Goal: Task Accomplishment & Management: Manage account settings

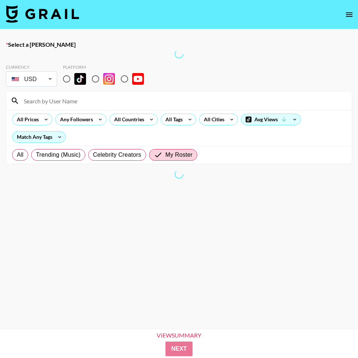
click at [352, 15] on icon "open drawer" at bounding box center [348, 14] width 9 height 9
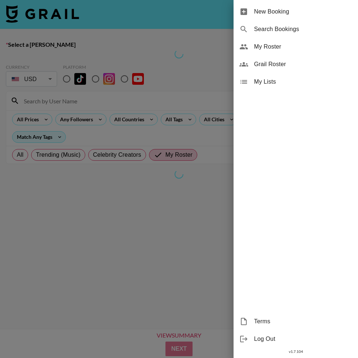
click at [302, 47] on span "My Roster" at bounding box center [303, 46] width 98 height 9
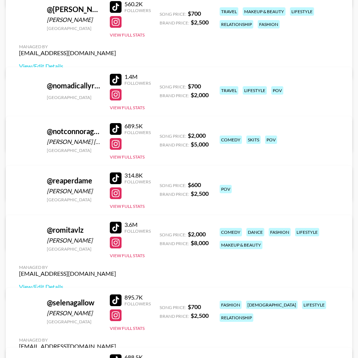
scroll to position [1856, 0]
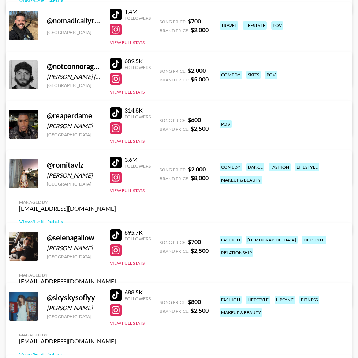
click at [116, 120] on link "View/Edit Details" at bounding box center [67, 123] width 97 height 7
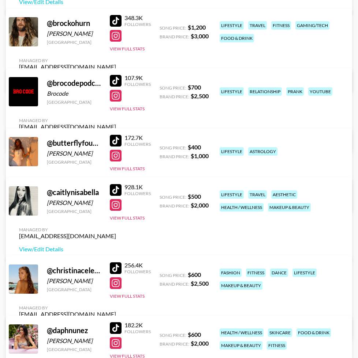
scroll to position [0, 0]
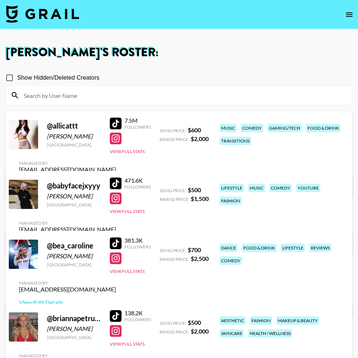
click at [57, 15] on img at bounding box center [42, 14] width 73 height 18
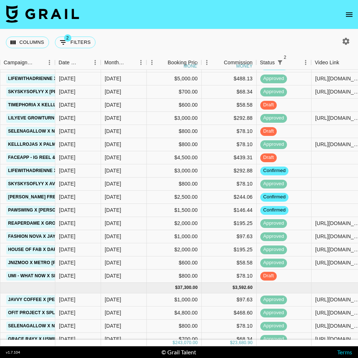
scroll to position [413, 353]
click at [135, 172] on div "[DATE]" at bounding box center [124, 171] width 46 height 13
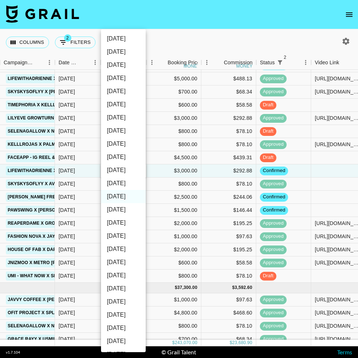
click at [124, 182] on li "[DATE]" at bounding box center [123, 183] width 45 height 13
type input "[DATE]"
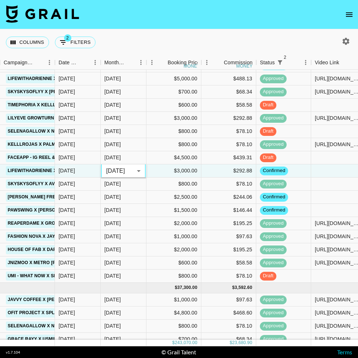
click at [141, 35] on div "Columns 2 Filters + Booking" at bounding box center [179, 42] width 358 height 26
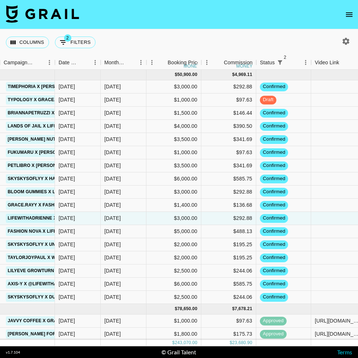
scroll to position [0, 352]
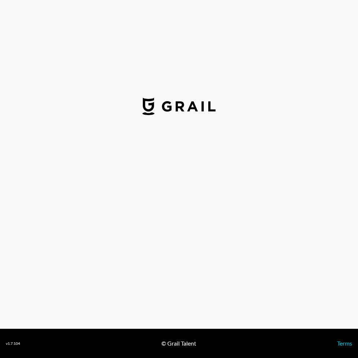
select select "USD"
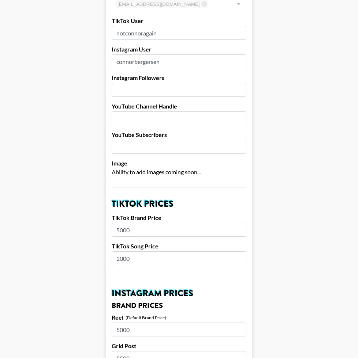
scroll to position [143, 0]
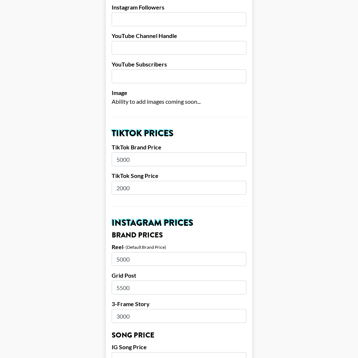
drag, startPoint x: 131, startPoint y: 160, endPoint x: 88, endPoint y: 159, distance: 43.2
click at [88, 159] on main "Airtable ID: recrpzud6lAmvaVwB Manager(s) maxelk@grail-talent.com ​ TikTok User…" at bounding box center [179, 353] width 346 height 910
type input "4500"
drag, startPoint x: 151, startPoint y: 195, endPoint x: 150, endPoint y: 188, distance: 7.0
click at [151, 195] on form "Airtable ID: recrpzud6lAmvaVwB Manager(s) maxelk@grail-talent.com ​ TikTok User…" at bounding box center [179, 353] width 146 height 910
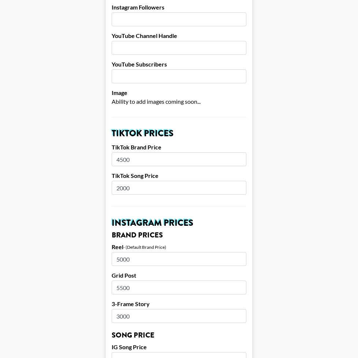
click at [150, 186] on input "2000" at bounding box center [179, 188] width 135 height 14
click at [149, 186] on input "2000" at bounding box center [179, 188] width 135 height 14
type input "1500"
click at [132, 257] on input "5000" at bounding box center [179, 259] width 135 height 14
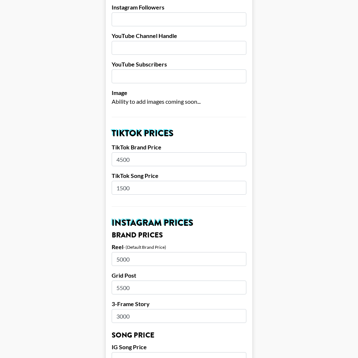
click at [132, 257] on input "5000" at bounding box center [179, 259] width 135 height 14
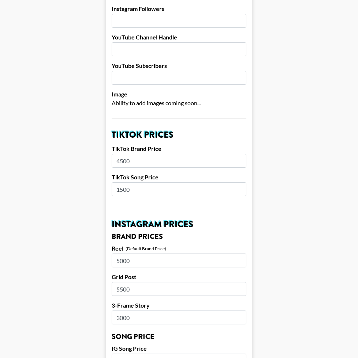
click at [132, 258] on input "5000" at bounding box center [179, 261] width 135 height 14
type input "5"
type input "4500"
type input "4000"
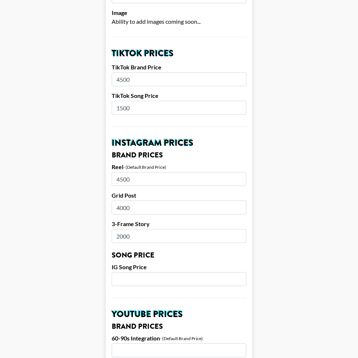
scroll to position [228, 0]
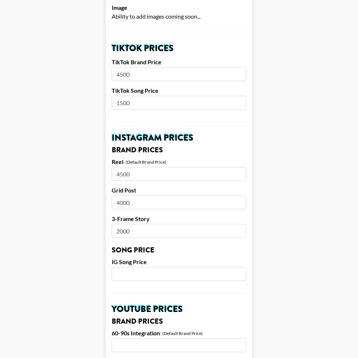
type input "2000"
click at [135, 274] on input "number" at bounding box center [179, 274] width 135 height 14
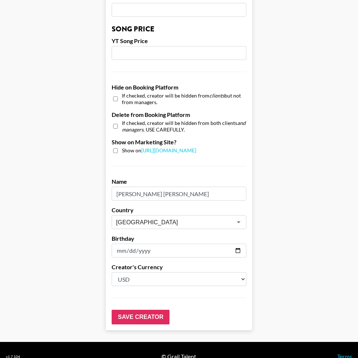
scroll to position [634, 0]
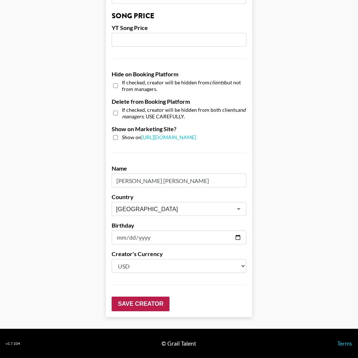
type input "1500"
click at [146, 303] on input "Save Creator" at bounding box center [141, 304] width 58 height 15
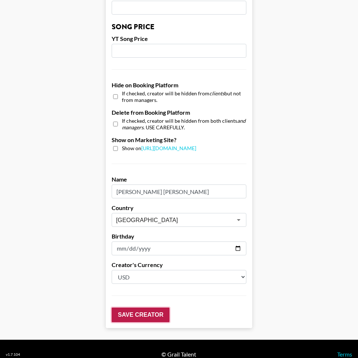
scroll to position [0, 0]
